Goal: Task Accomplishment & Management: Complete application form

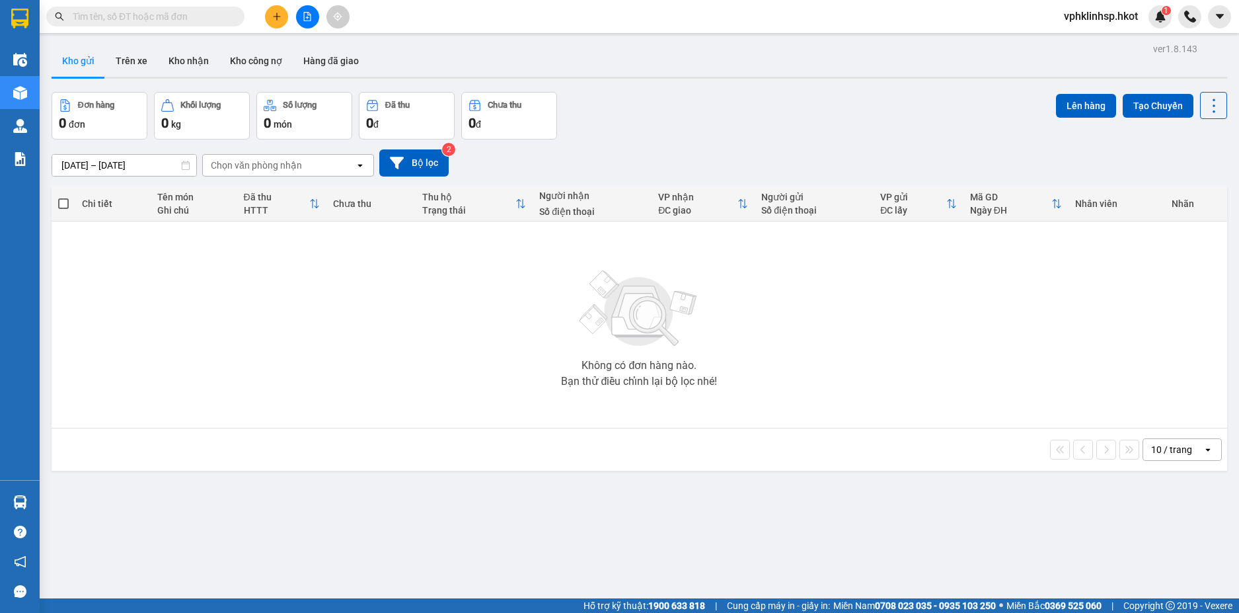
click at [282, 11] on button at bounding box center [276, 16] width 23 height 23
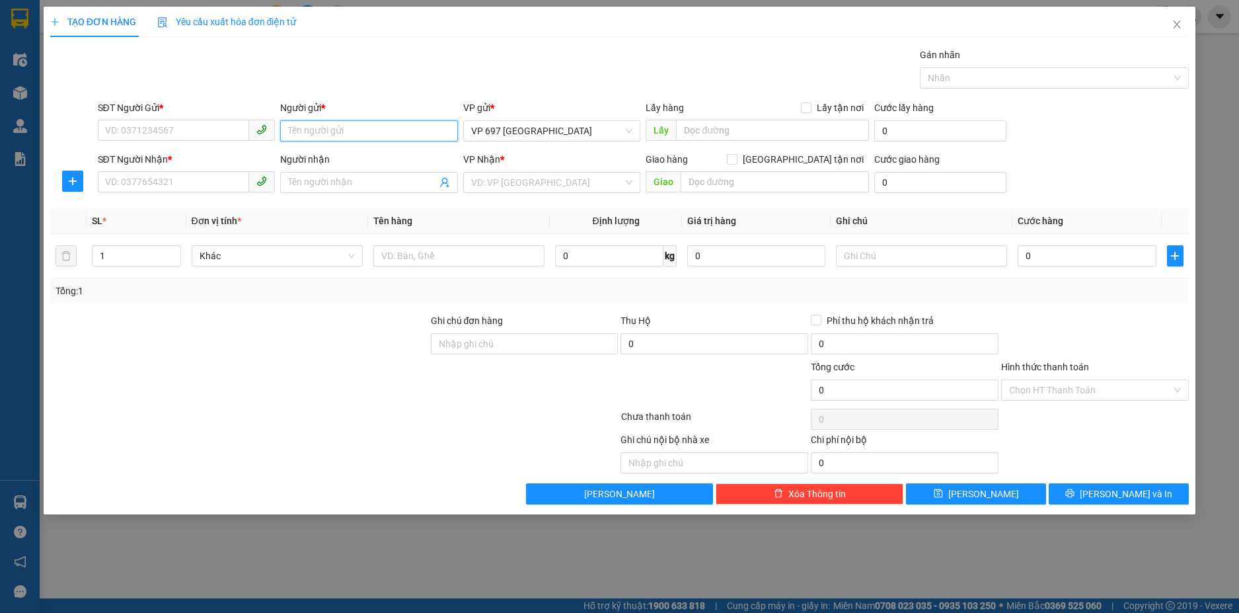
click at [337, 132] on input "Người gửi *" at bounding box center [369, 130] width 178 height 21
type input "u"
type input "huong"
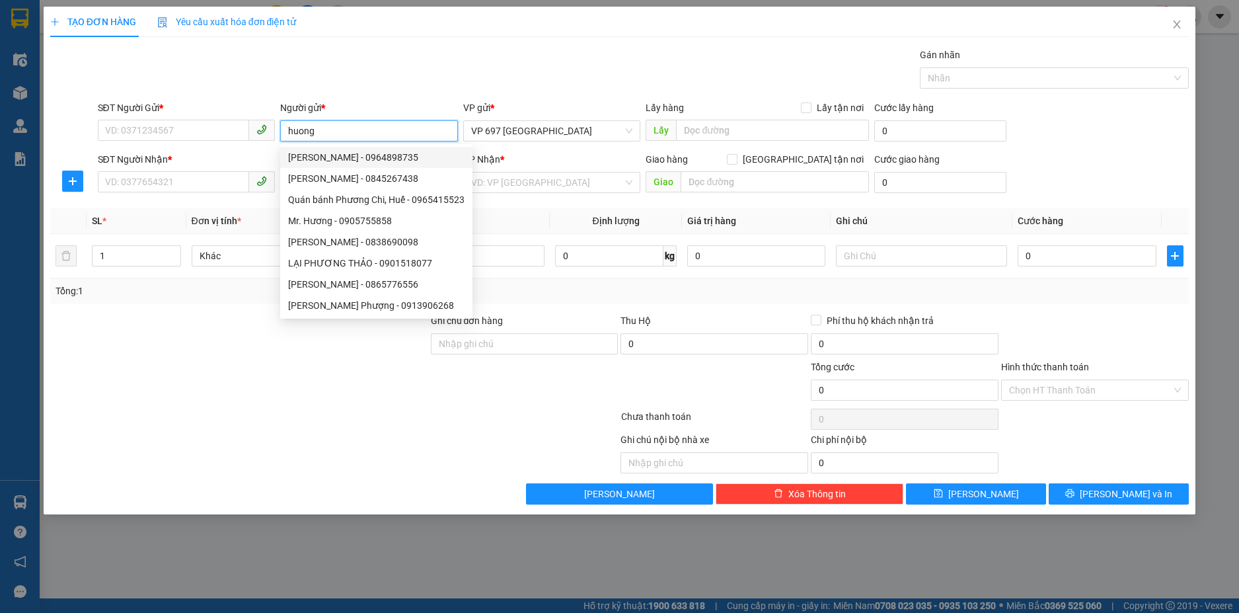
drag, startPoint x: 320, startPoint y: 128, endPoint x: 250, endPoint y: 130, distance: 70.7
click at [250, 130] on div "SĐT Người Gửi * VD: 0371234567 Người gửi * huong VP gửi * VP 697 [GEOGRAPHIC_DA…" at bounding box center [643, 123] width 1097 height 46
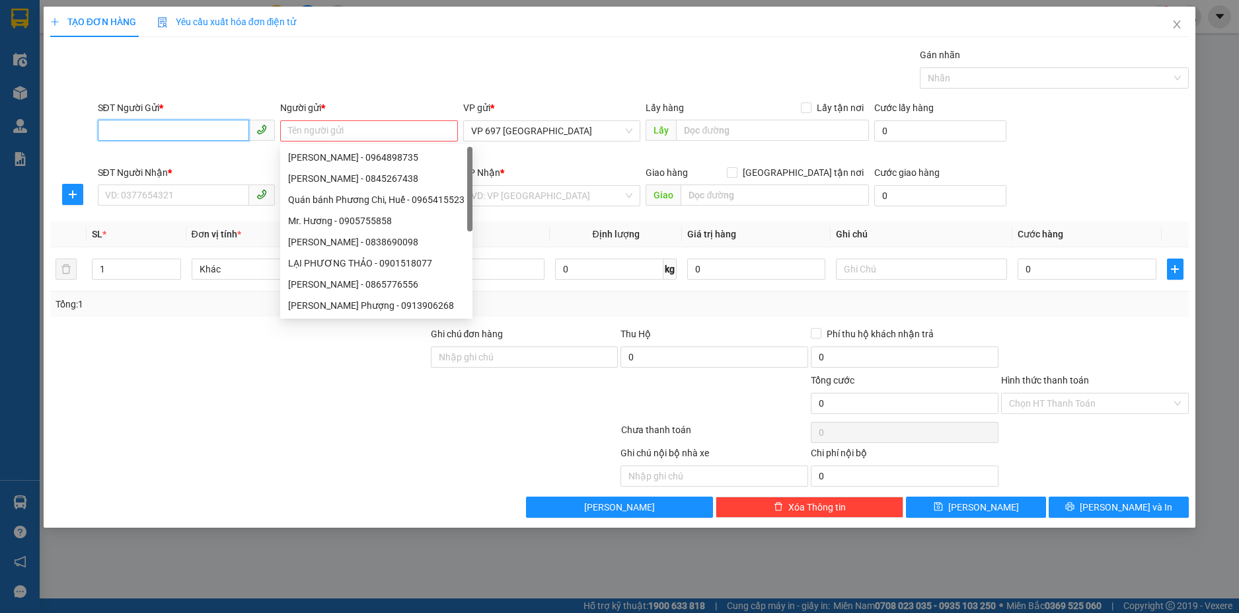
click at [176, 128] on input "SĐT Người Gửi *" at bounding box center [174, 130] width 152 height 21
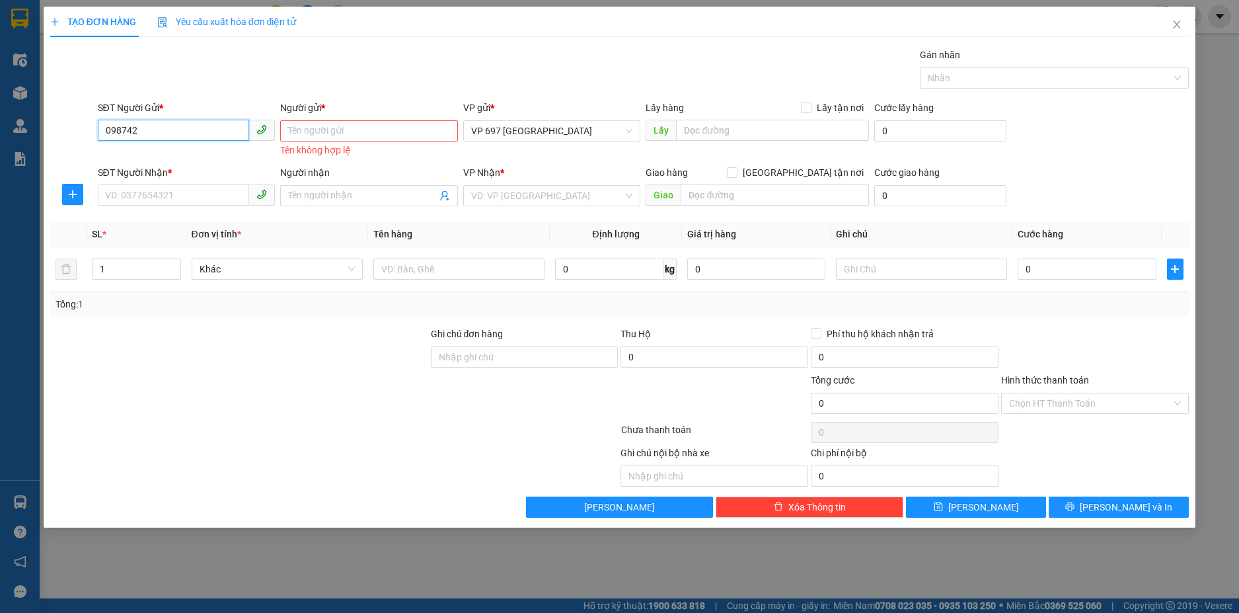
click at [184, 129] on input "098742" at bounding box center [174, 130] width 152 height 21
click at [339, 127] on input "Người gửi *" at bounding box center [369, 130] width 178 height 21
drag, startPoint x: 198, startPoint y: 133, endPoint x: 128, endPoint y: 131, distance: 70.1
click at [128, 131] on input "0987428920" at bounding box center [174, 130] width 152 height 21
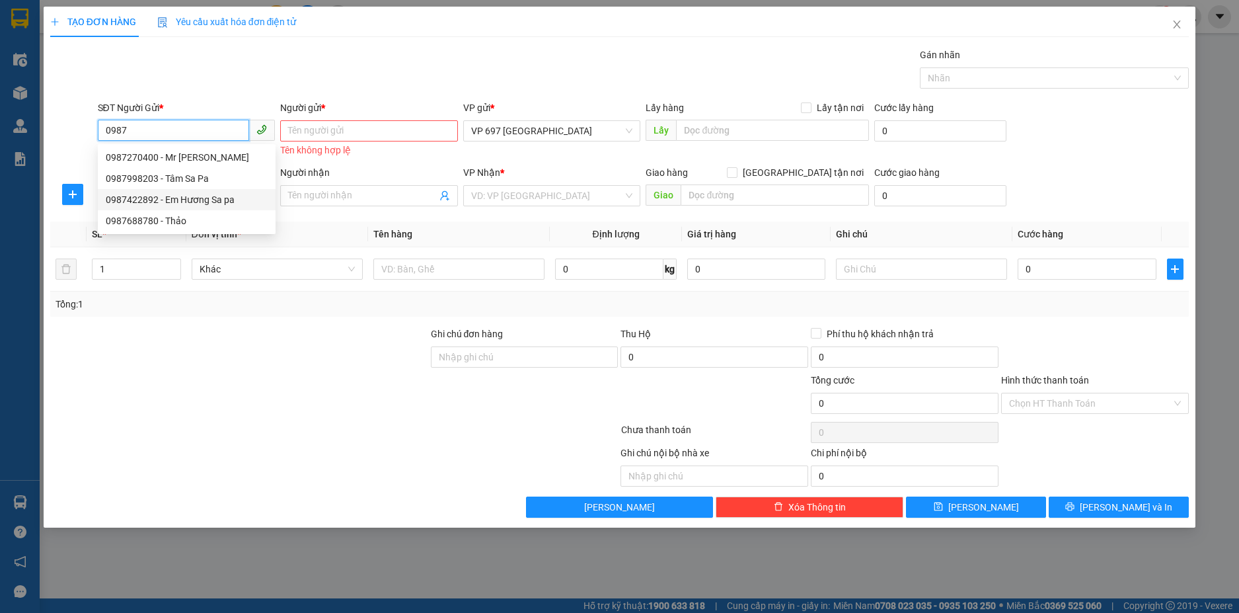
click at [167, 195] on div "0987422892 - Em Hương Sa pa" at bounding box center [187, 199] width 162 height 15
type input "0987422892"
type input "Em Hương Sa pa"
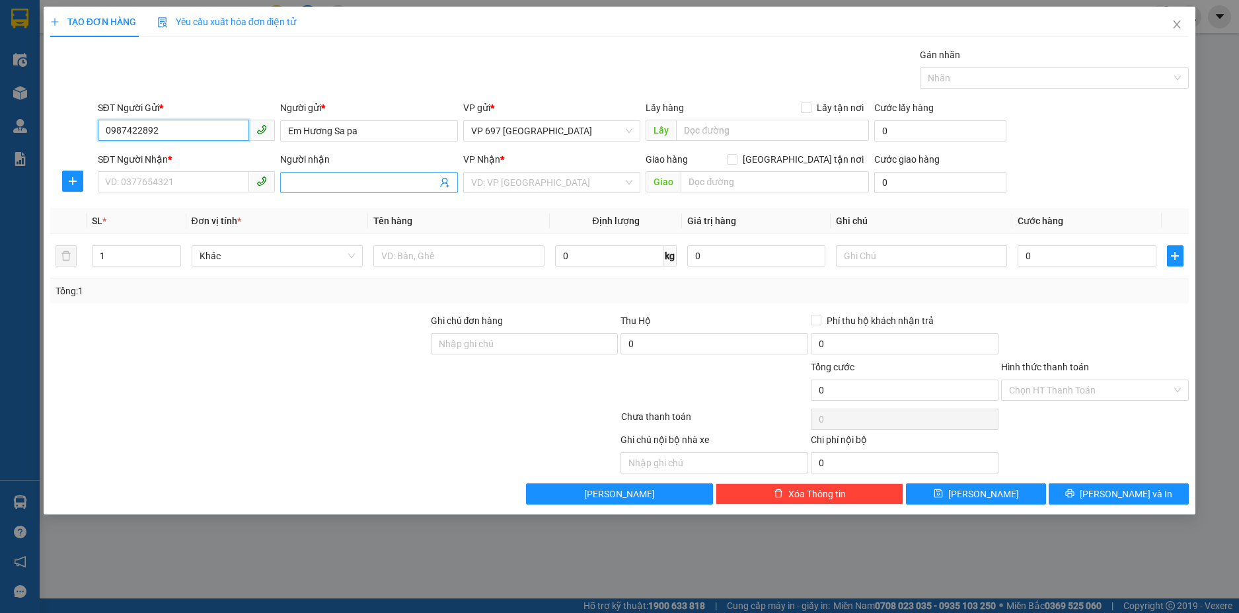
type input "0987422892"
click at [329, 183] on input "Người nhận" at bounding box center [362, 182] width 149 height 15
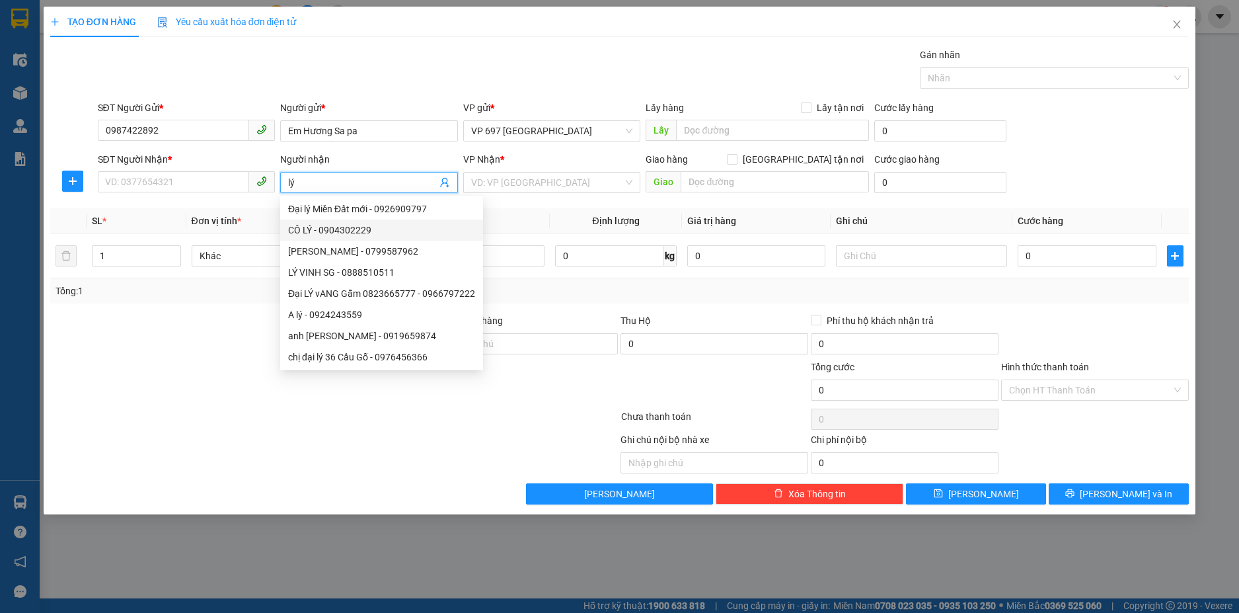
click at [317, 184] on input "lý" at bounding box center [362, 182] width 149 height 15
type input "l"
click at [213, 182] on input "SĐT Người Nhận *" at bounding box center [174, 181] width 152 height 21
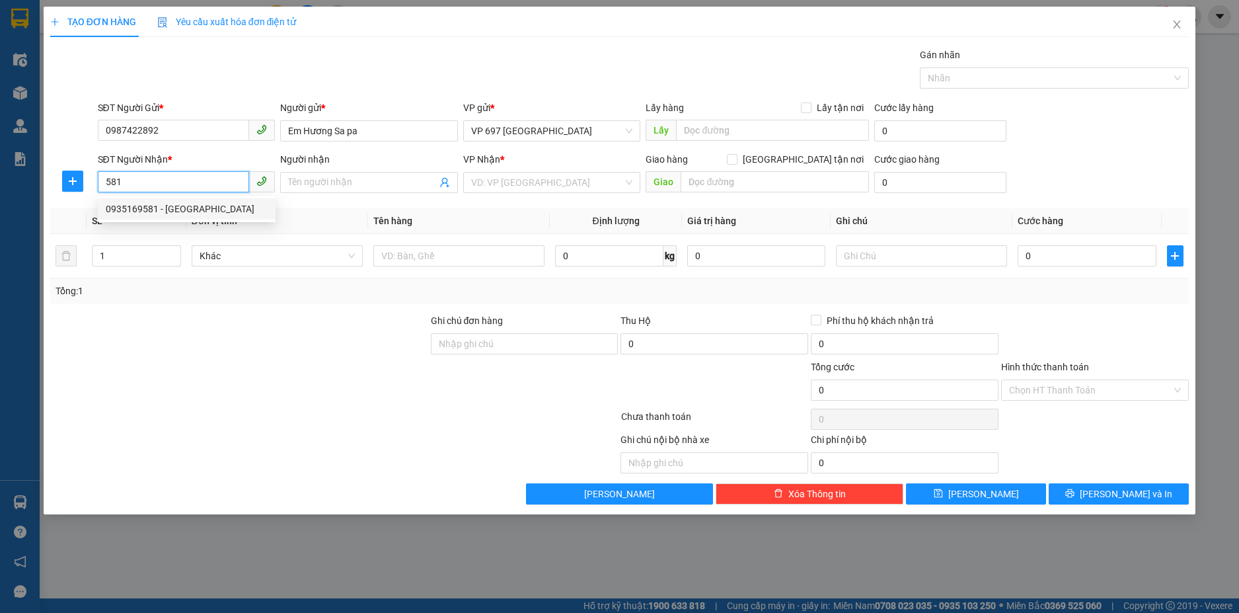
click at [188, 212] on div "0935169581 - [GEOGRAPHIC_DATA]" at bounding box center [187, 209] width 162 height 15
type input "0935169581"
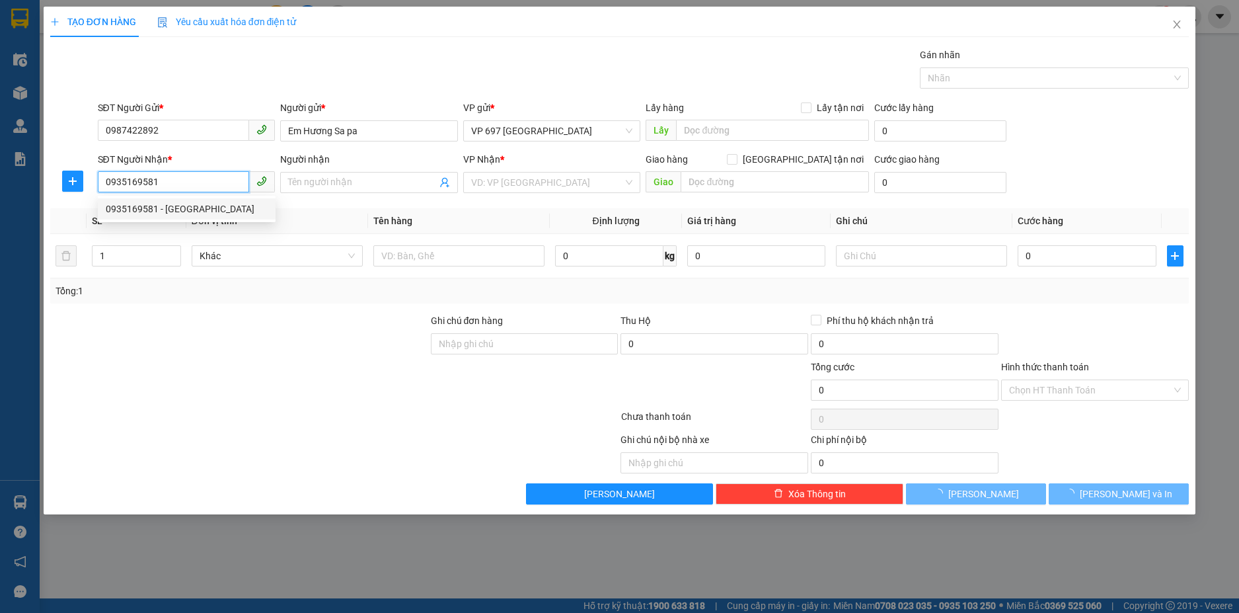
type input "Thu Lý"
type input "Cây Xăng Ngô Đồng - Bến Xe Phía [GEOGRAPHIC_DATA]"
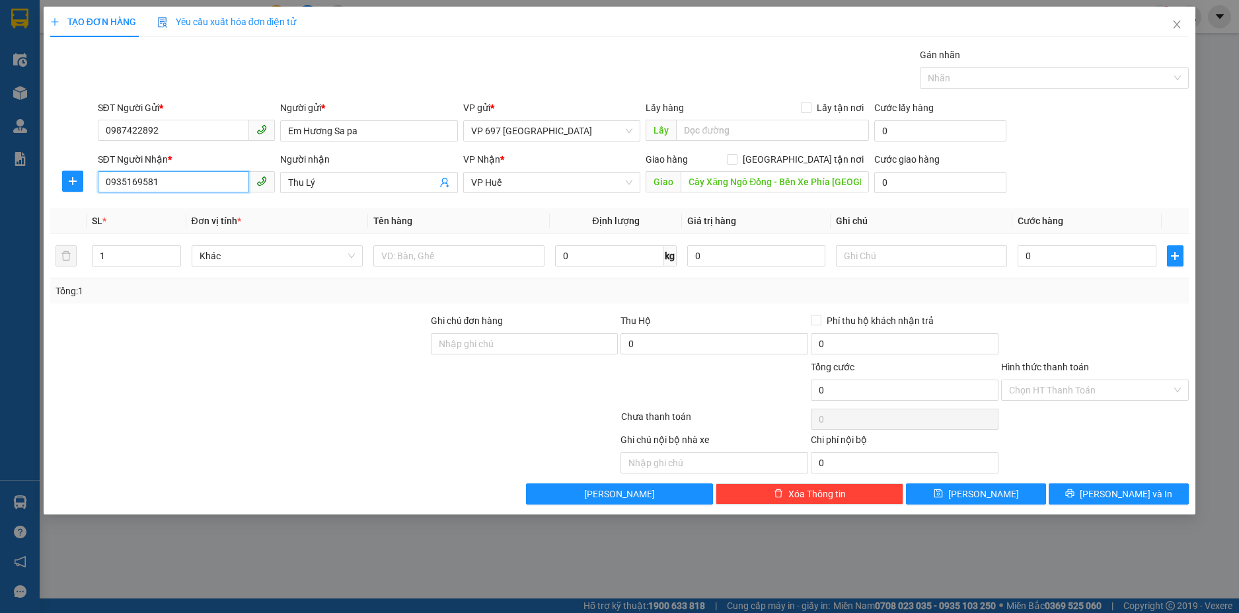
type input "0935169581"
click at [310, 215] on th "Đơn vị tính *" at bounding box center [277, 221] width 182 height 26
click at [439, 257] on input "text" at bounding box center [458, 255] width 171 height 21
type input "cá"
click at [1094, 257] on input "0" at bounding box center [1087, 255] width 138 height 21
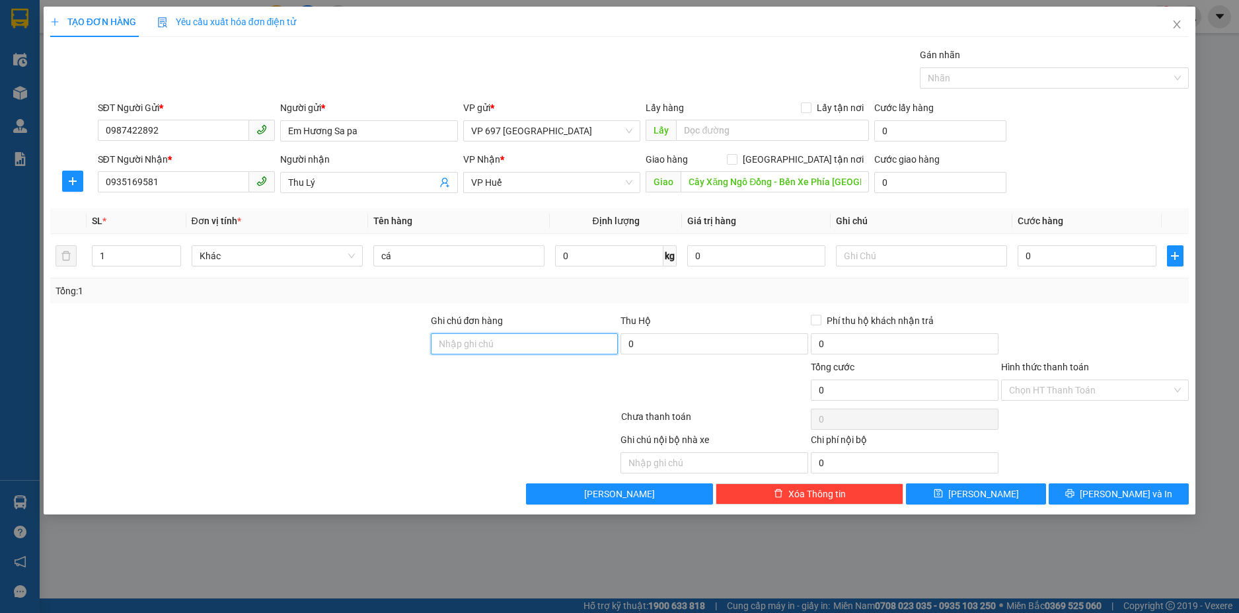
click at [532, 340] on input "Ghi chú đơn hàng" at bounding box center [525, 343] width 188 height 21
drag, startPoint x: 1036, startPoint y: 244, endPoint x: 1033, endPoint y: 254, distance: 10.3
click at [1035, 248] on div "0" at bounding box center [1087, 255] width 138 height 26
click at [1033, 254] on input "0" at bounding box center [1087, 255] width 138 height 21
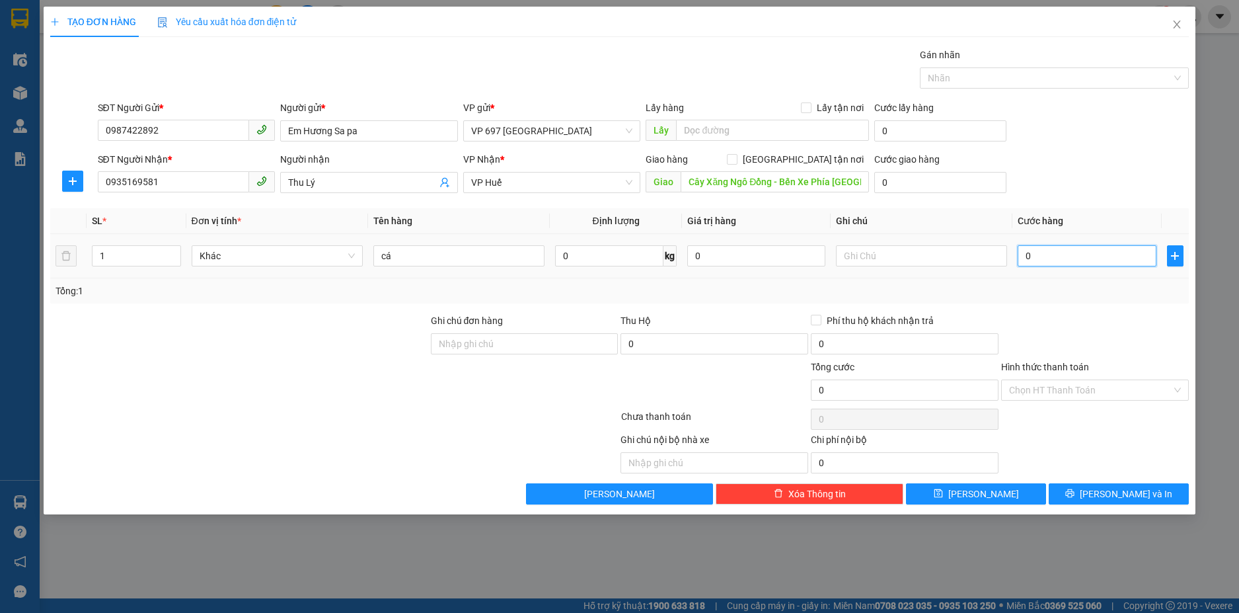
type input "2"
type input "25"
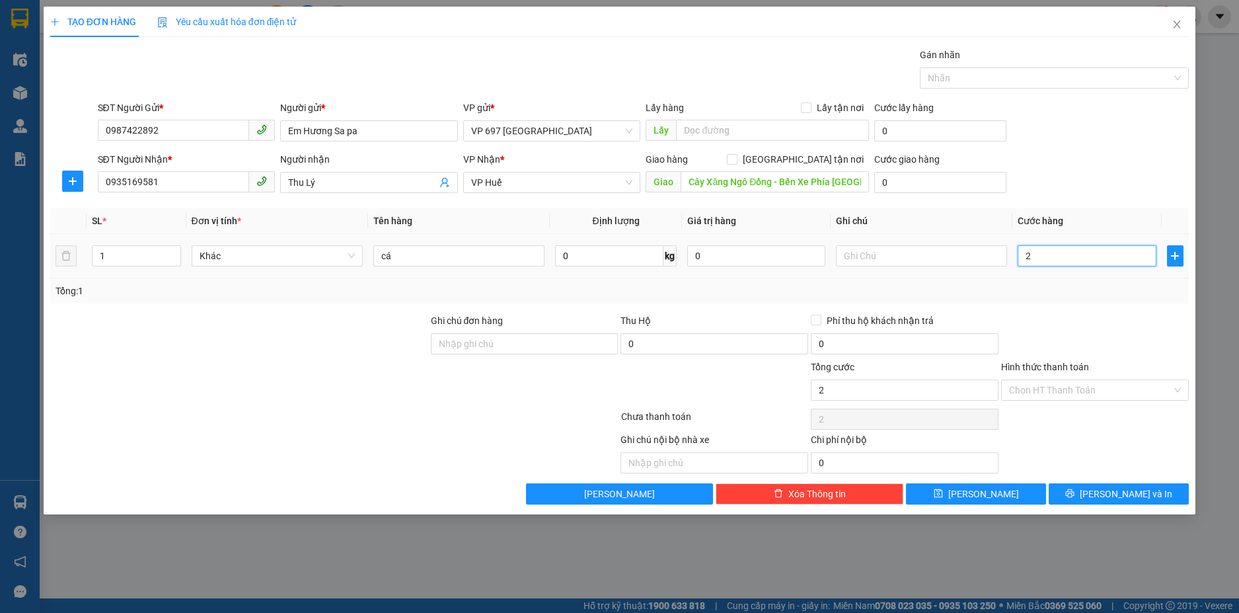
type input "25"
type input "250"
type input "2.500"
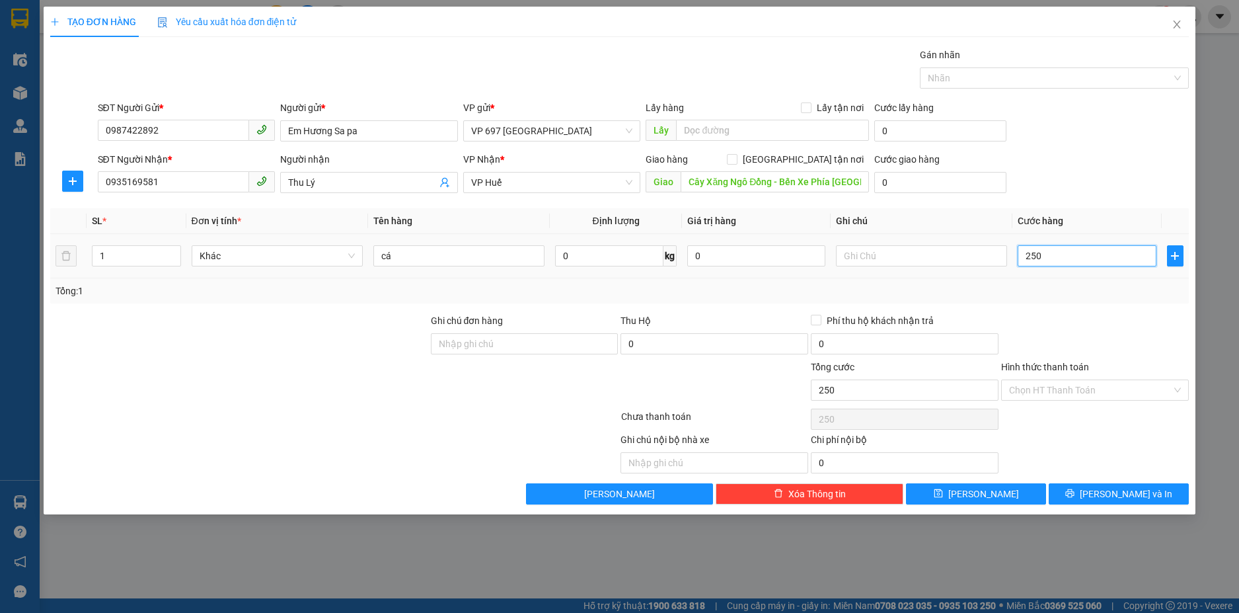
type input "2.500"
type input "25.000"
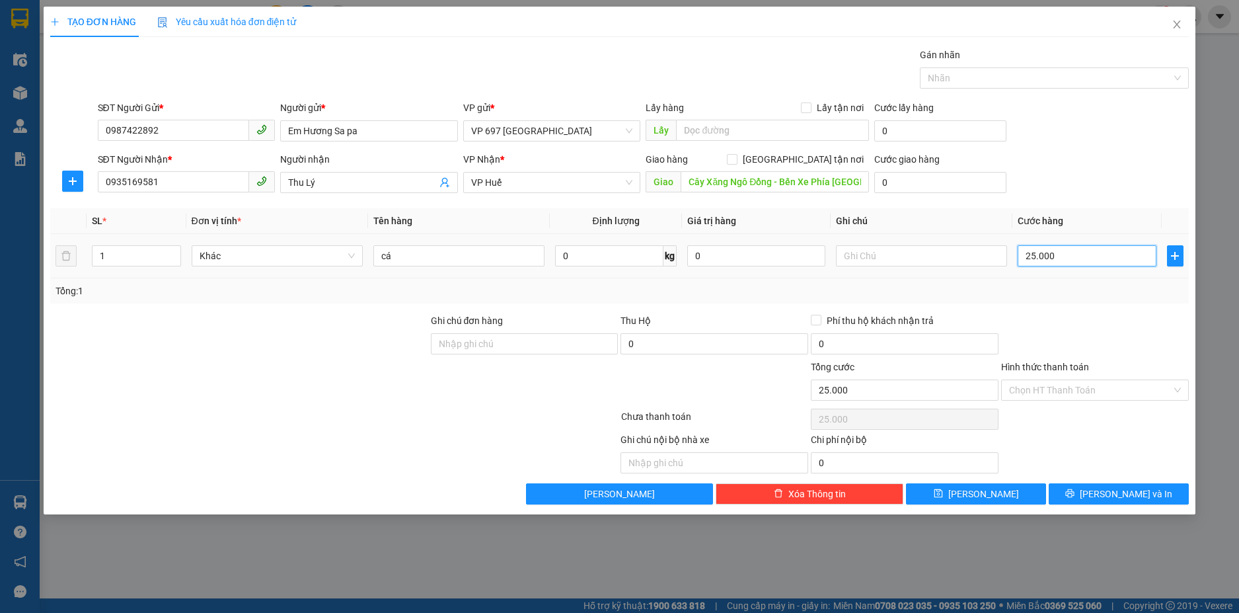
type input "250.000"
click at [1075, 389] on input "Hình thức thanh toán" at bounding box center [1090, 390] width 163 height 20
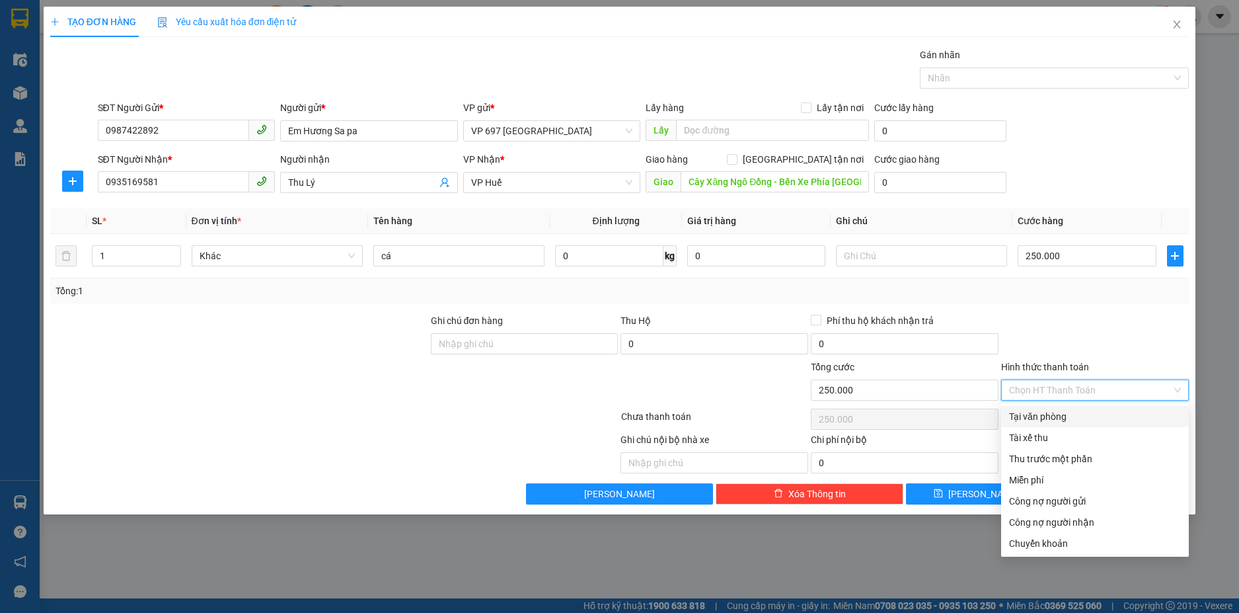
click at [1075, 389] on input "Hình thức thanh toán" at bounding box center [1090, 390] width 163 height 20
click at [1099, 319] on div at bounding box center [1095, 336] width 190 height 46
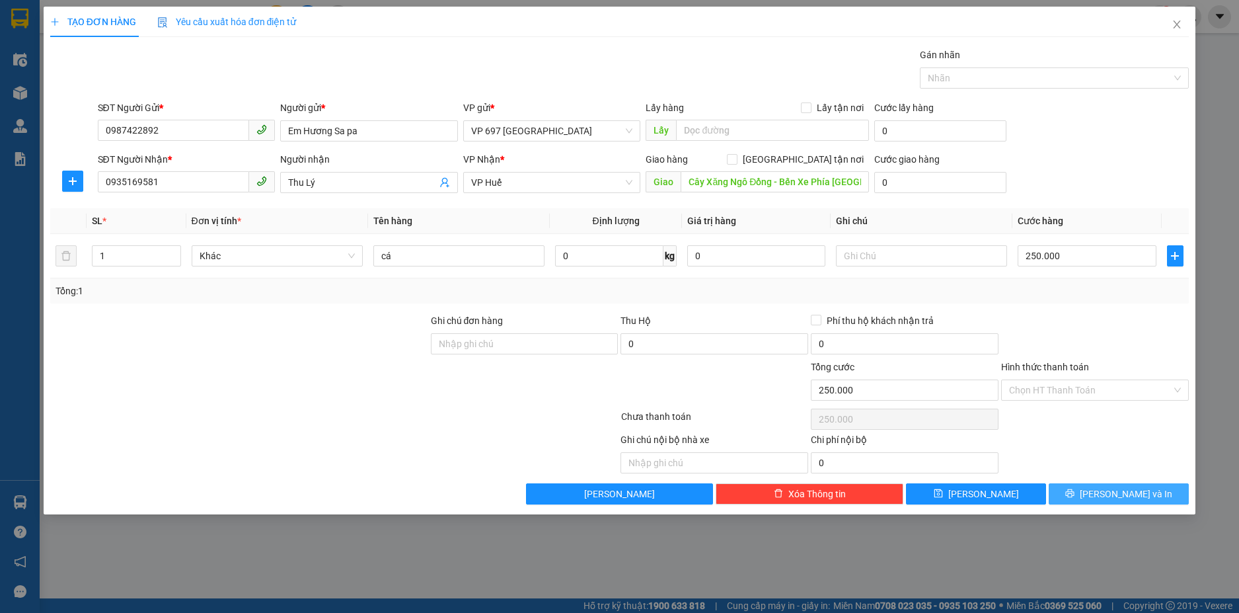
click at [1109, 494] on span "[PERSON_NAME] và In" at bounding box center [1126, 493] width 93 height 15
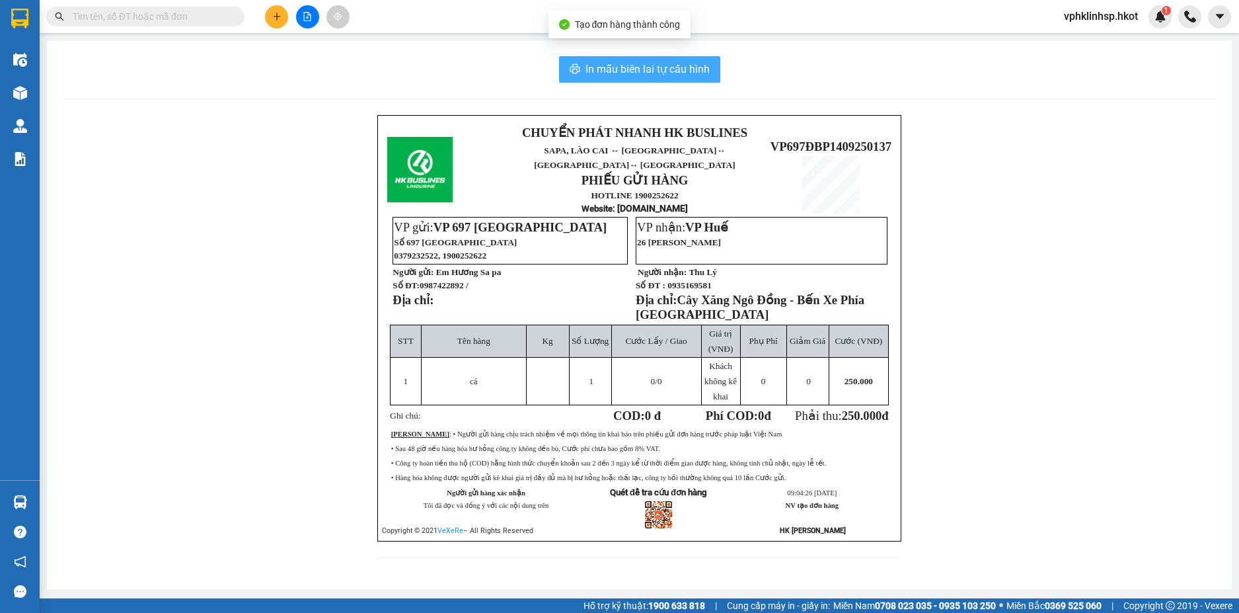
click at [607, 64] on span "In mẫu biên lai tự cấu hình" at bounding box center [647, 69] width 124 height 17
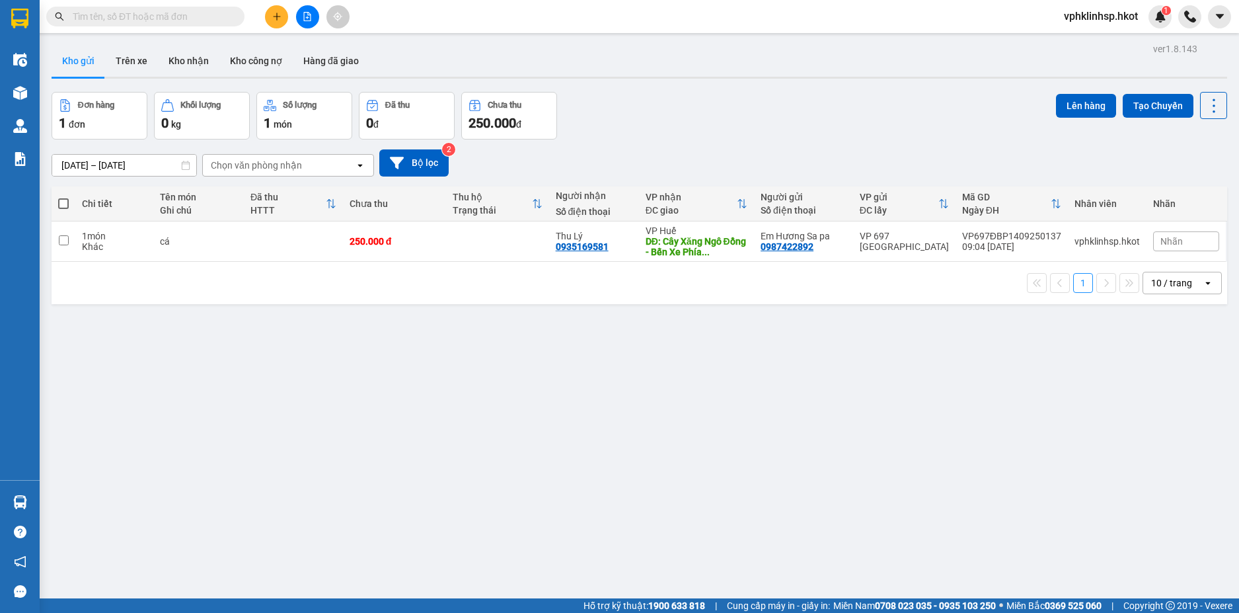
click at [511, 338] on div "ver 1.8.143 Kho gửi Trên xe Kho nhận Kho công nợ Hàng đã giao Đơn hàng 1 đơn Kh…" at bounding box center [639, 346] width 1186 height 613
click at [68, 241] on input "checkbox" at bounding box center [64, 240] width 10 height 10
checkbox input "true"
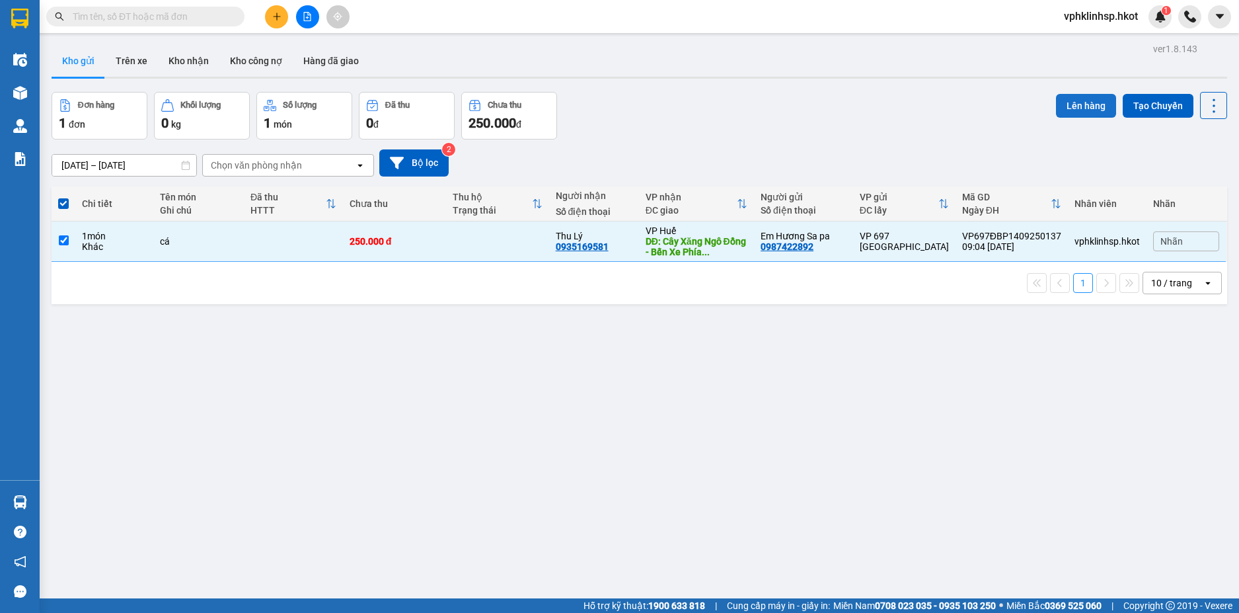
click at [1071, 107] on button "Lên hàng" at bounding box center [1086, 106] width 60 height 24
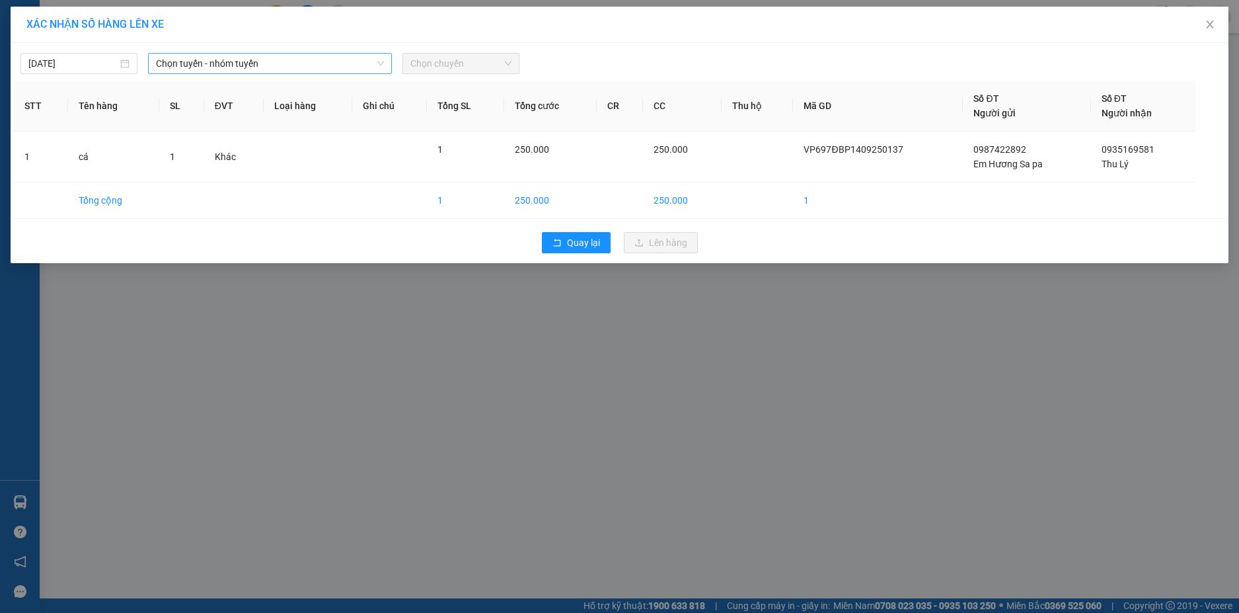
click at [308, 71] on span "Chọn tuyến - nhóm tuyến" at bounding box center [270, 64] width 228 height 20
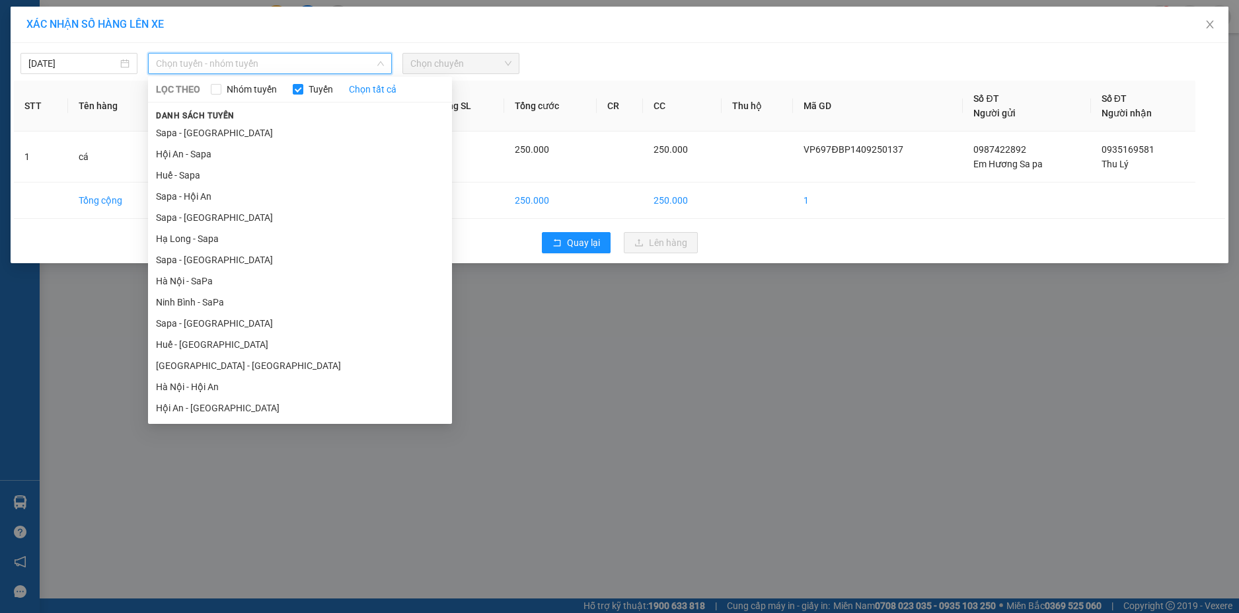
click at [431, 61] on span "Chọn chuyến" at bounding box center [460, 64] width 101 height 20
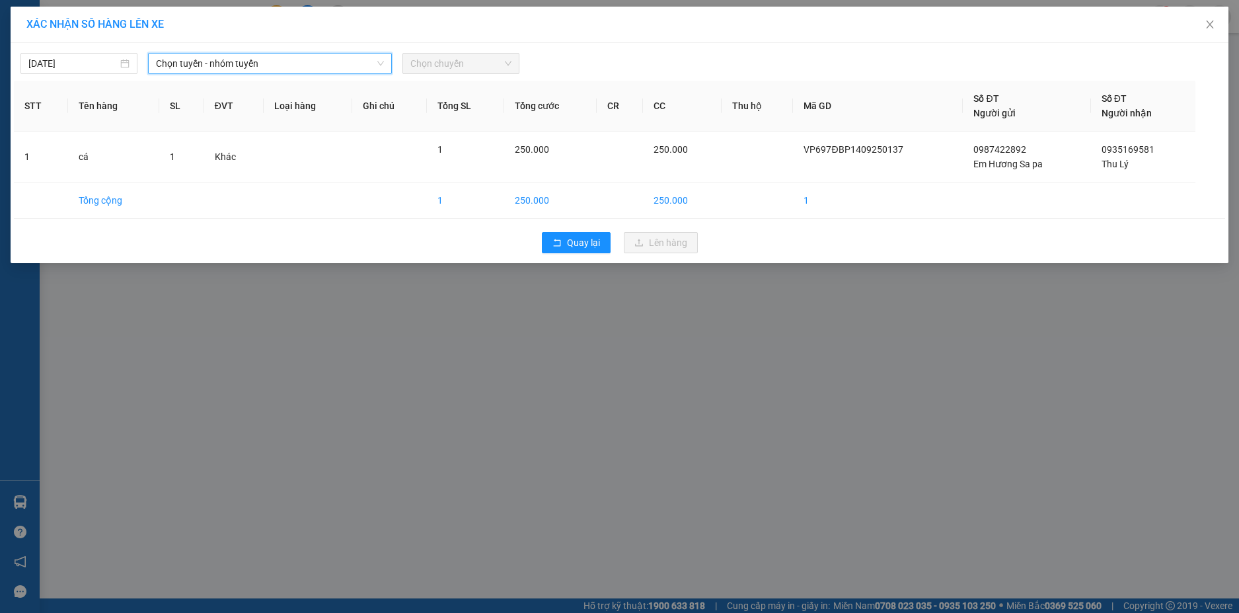
click at [371, 68] on span "Chọn tuyến - nhóm tuyến" at bounding box center [270, 64] width 228 height 20
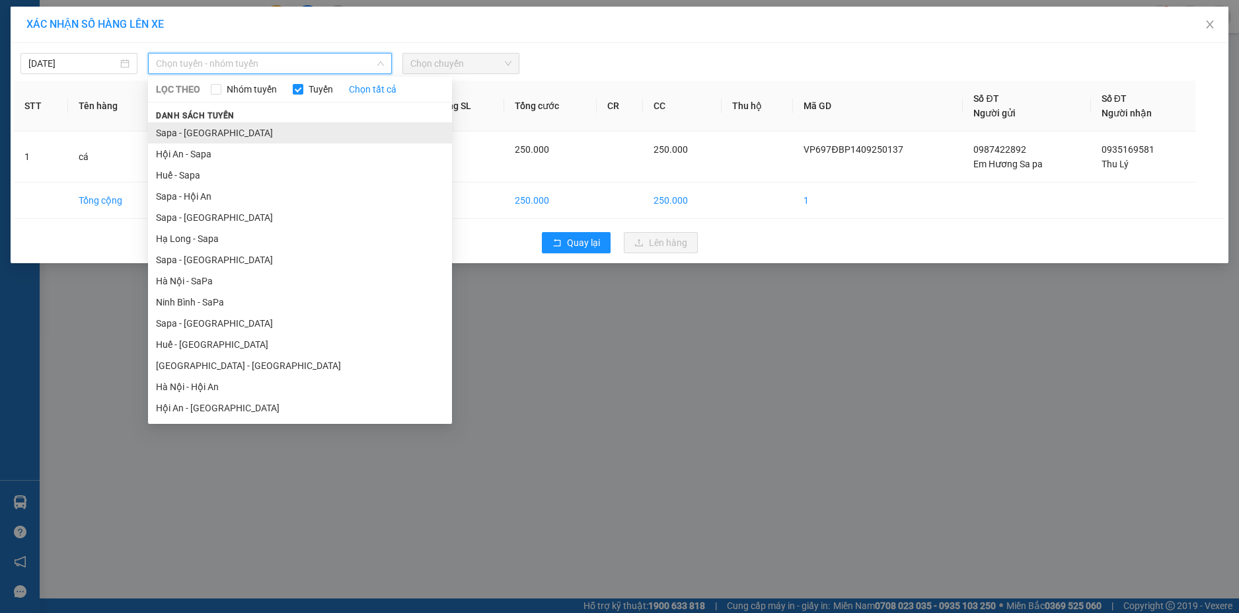
click at [286, 132] on li "Sapa - [GEOGRAPHIC_DATA]" at bounding box center [300, 132] width 304 height 21
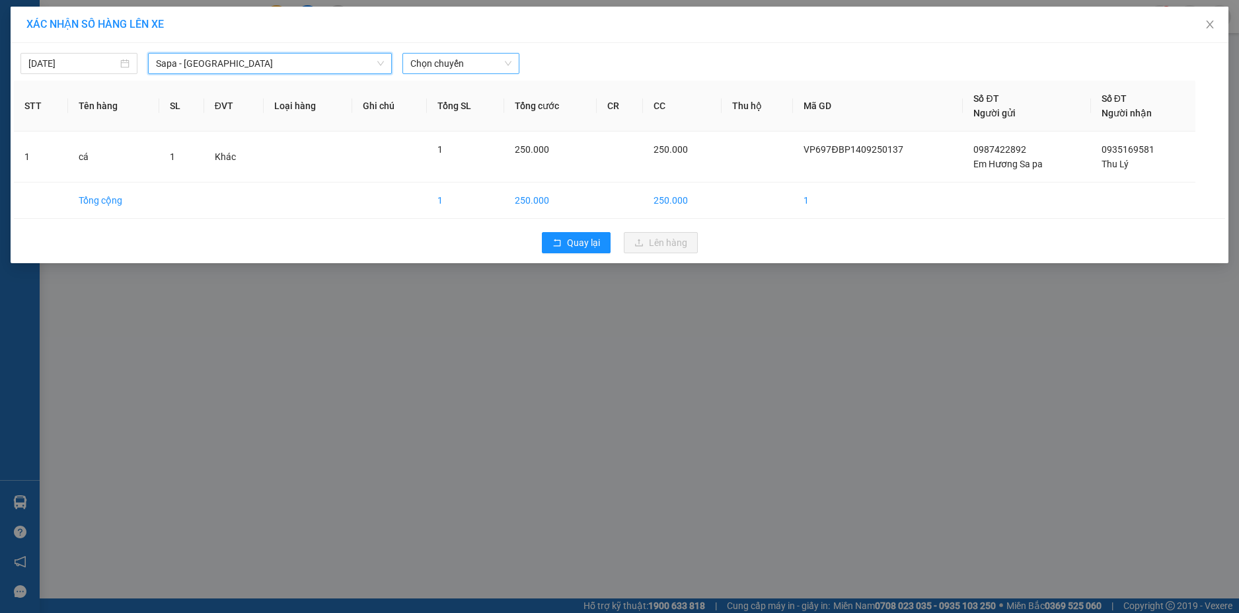
click at [480, 63] on span "Chọn chuyến" at bounding box center [460, 64] width 101 height 20
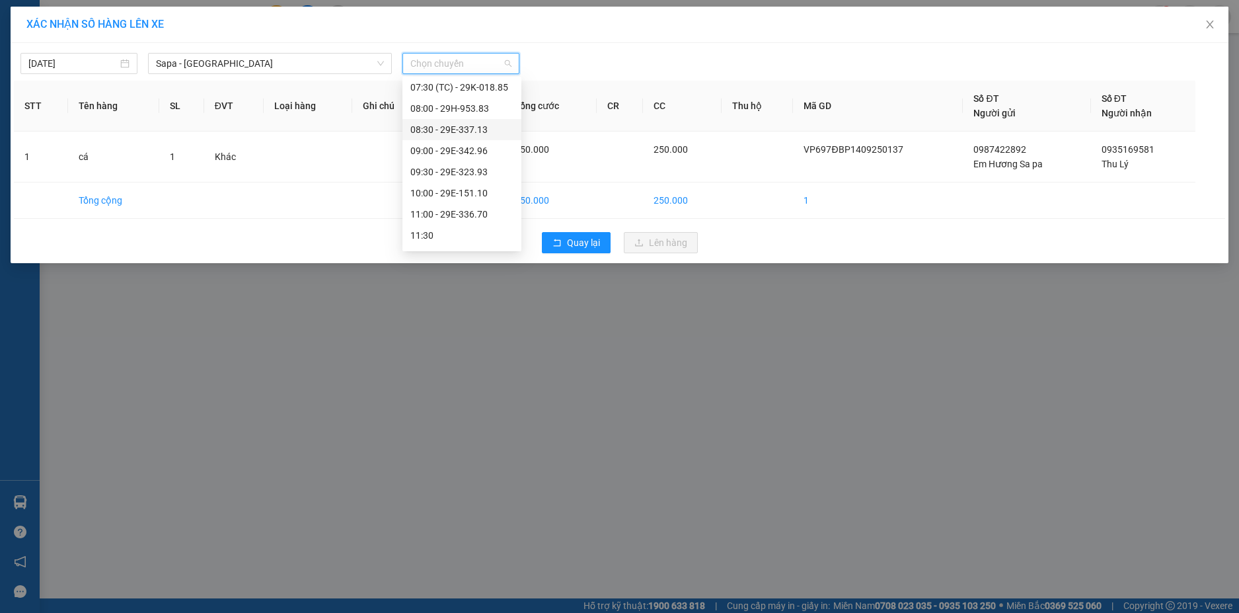
scroll to position [132, 0]
click at [461, 194] on div "12:30 - 29E-387.18" at bounding box center [461, 190] width 103 height 15
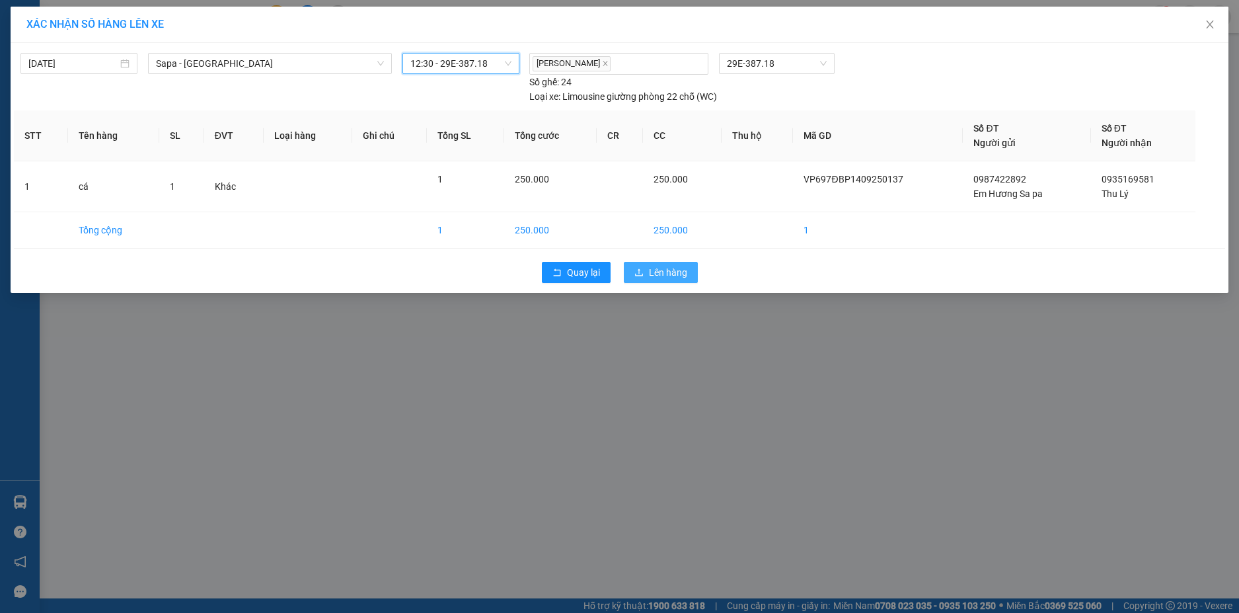
click at [648, 270] on button "Lên hàng" at bounding box center [661, 272] width 74 height 21
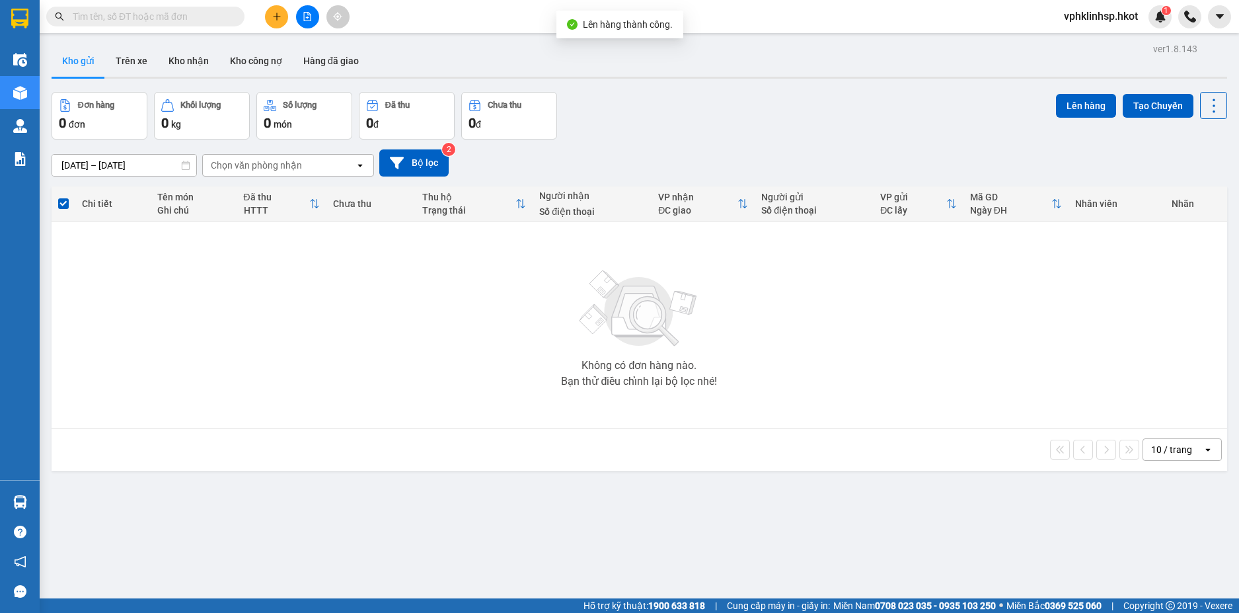
click at [307, 15] on icon "file-add" at bounding box center [307, 16] width 9 height 9
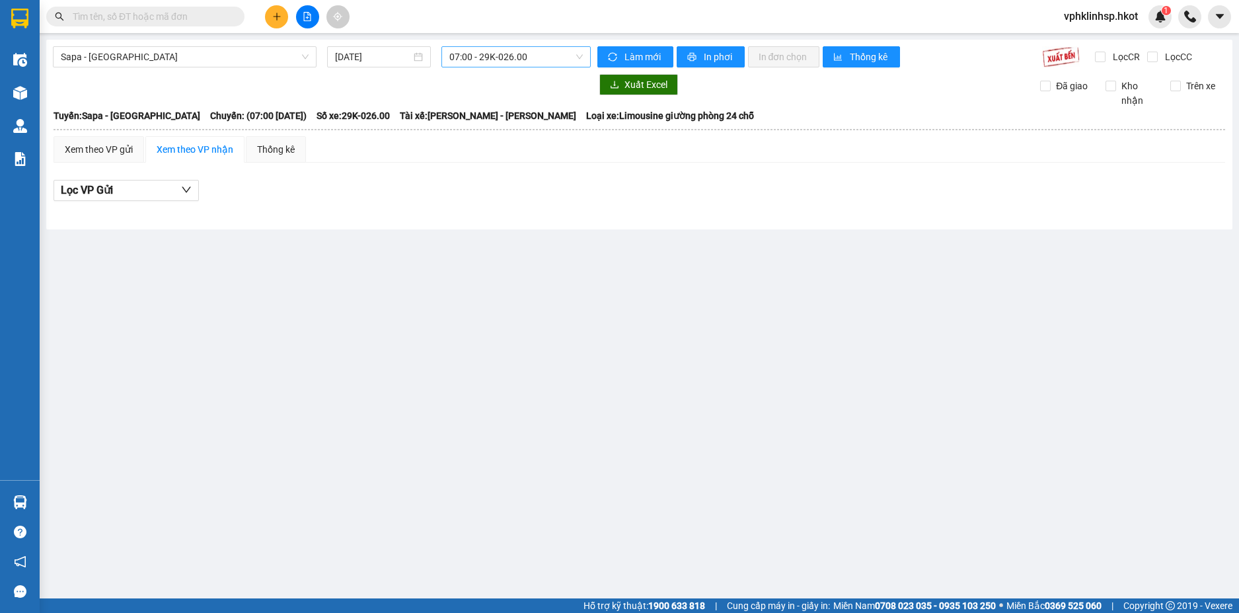
click at [524, 61] on span "07:00 - 29K-026.00" at bounding box center [515, 57] width 133 height 20
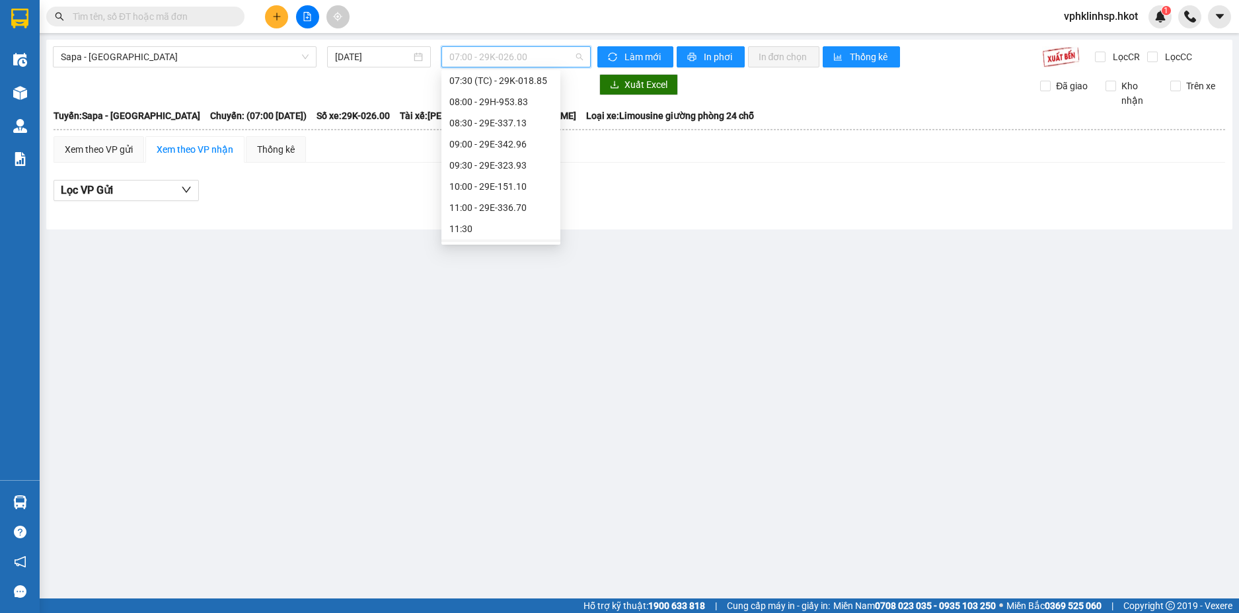
scroll to position [132, 0]
click at [486, 178] on div "12:30 - 29E-387.18" at bounding box center [500, 183] width 103 height 15
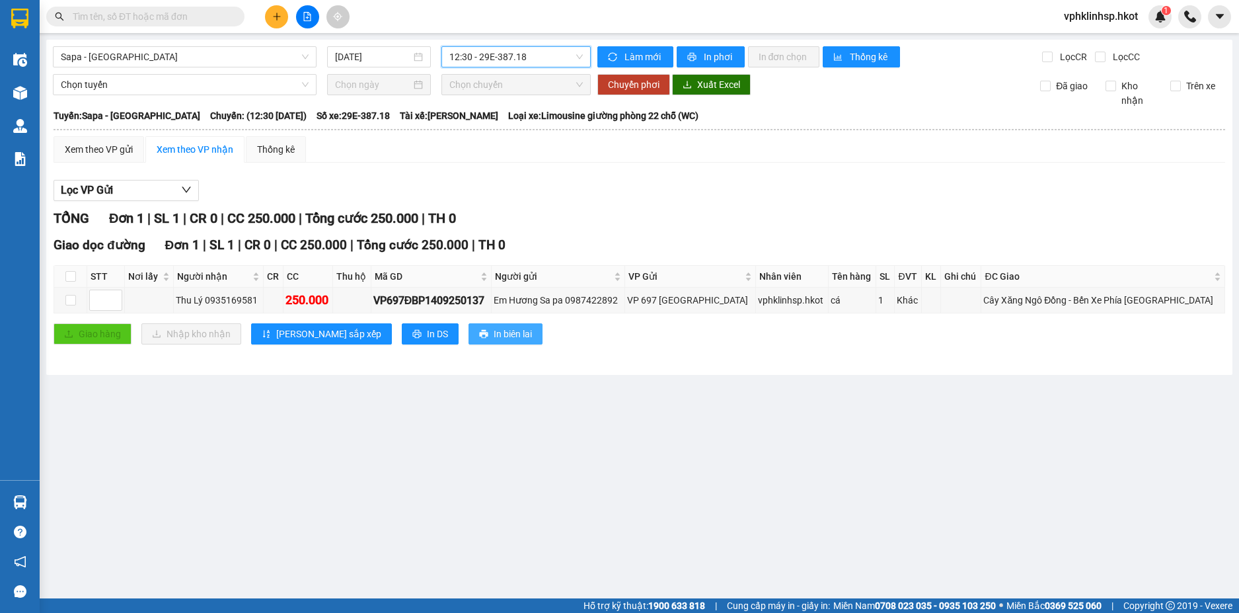
click at [494, 332] on span "In biên lai" at bounding box center [513, 333] width 38 height 15
click at [71, 301] on input "checkbox" at bounding box center [70, 300] width 11 height 11
checkbox input "true"
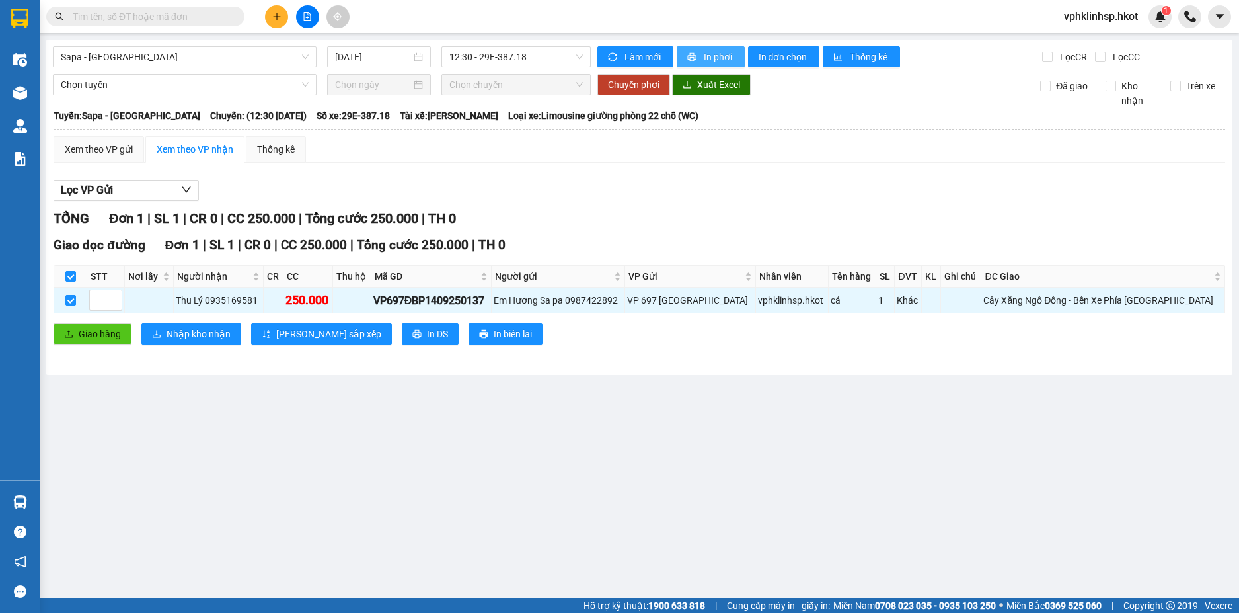
click at [715, 57] on span "In phơi" at bounding box center [719, 57] width 30 height 15
